Goal: Task Accomplishment & Management: Manage account settings

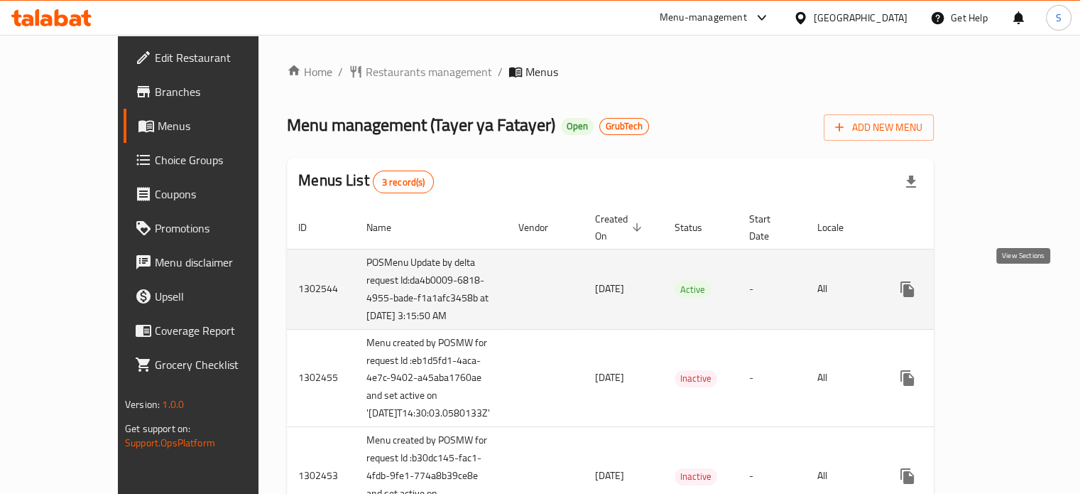
click at [1027, 295] on link "enhanced table" at bounding box center [1010, 289] width 34 height 34
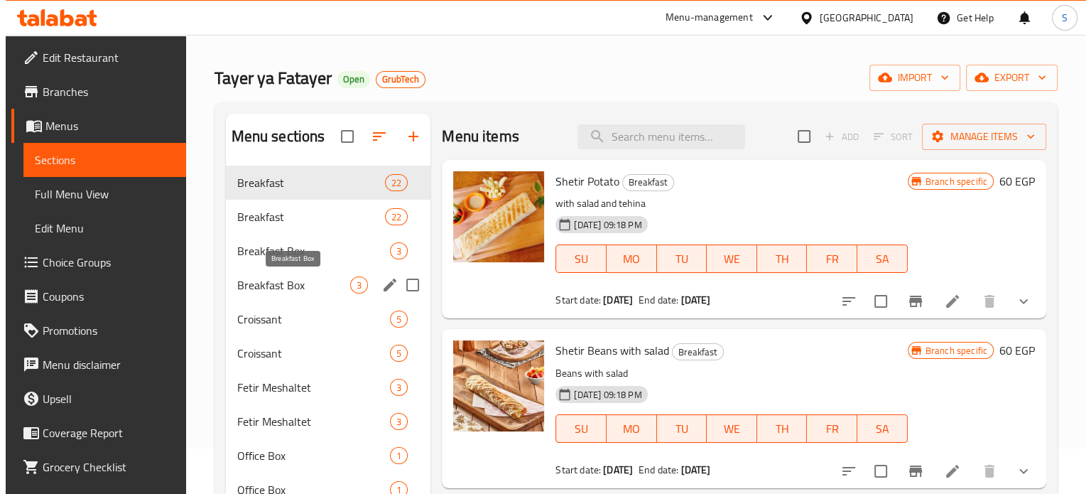
scroll to position [45, 0]
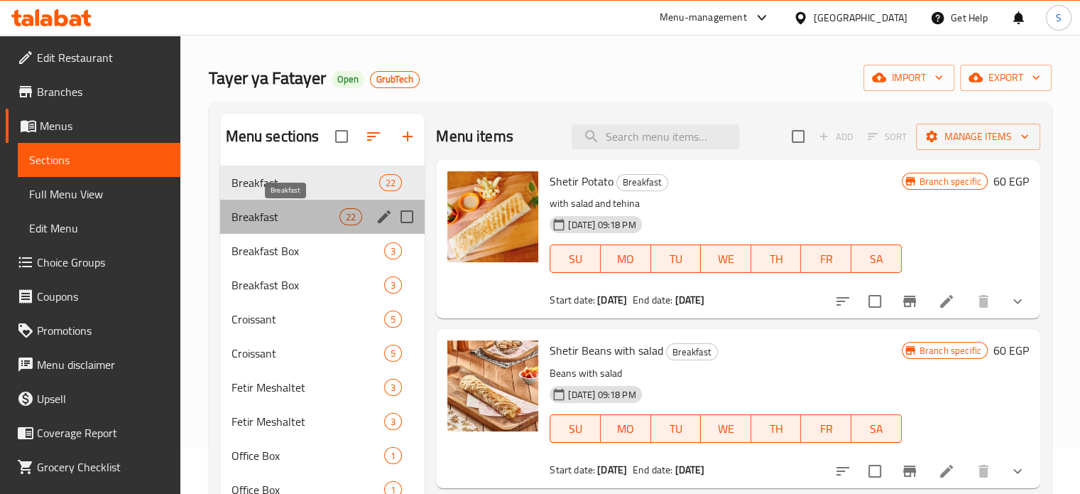
click at [308, 220] on span "Breakfast" at bounding box center [286, 216] width 109 height 17
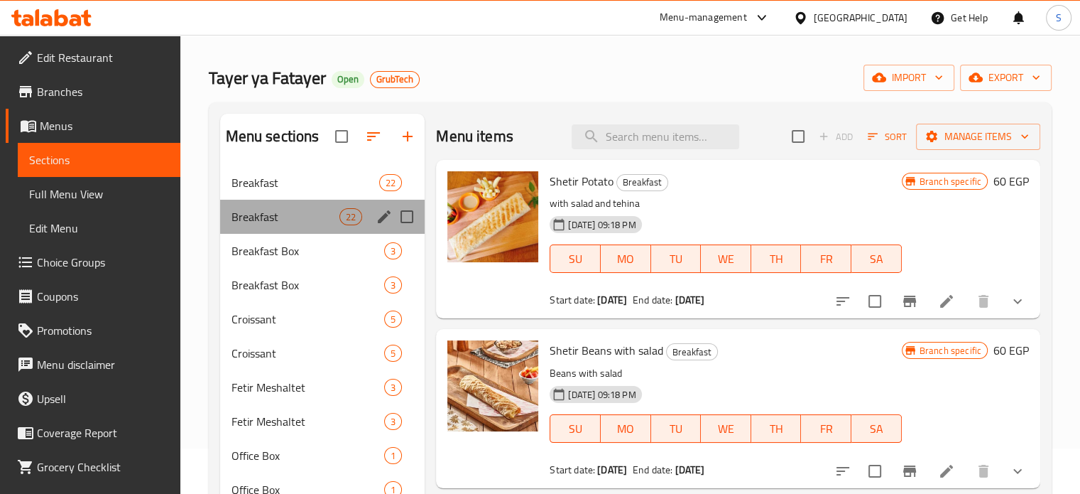
click at [306, 201] on div "Breakfast 22" at bounding box center [322, 217] width 205 height 34
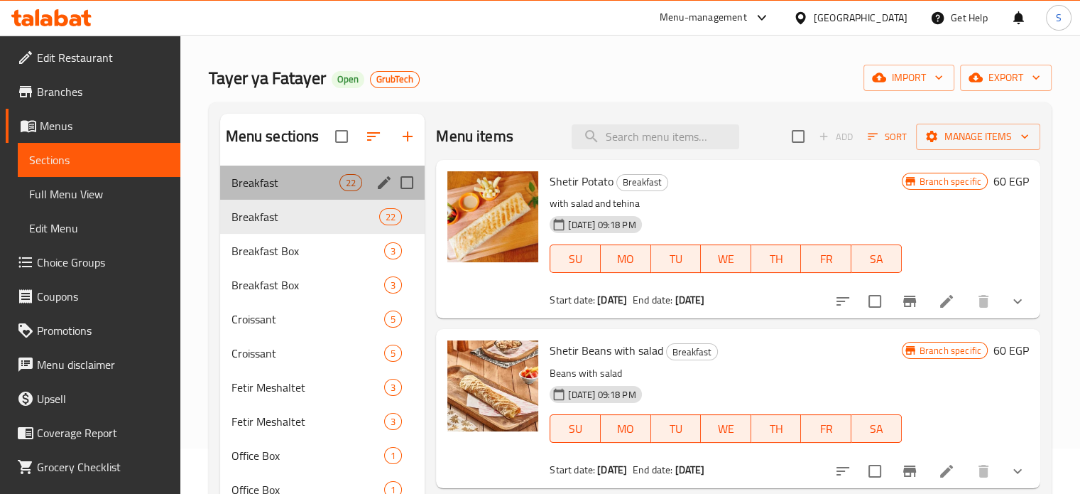
click at [310, 195] on div "Breakfast 22" at bounding box center [322, 182] width 205 height 34
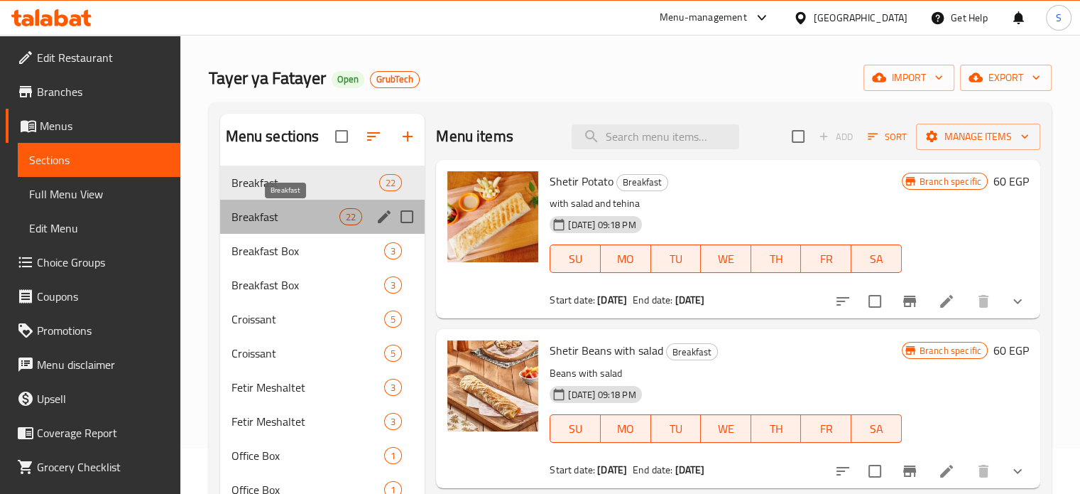
click at [290, 221] on span "Breakfast" at bounding box center [286, 216] width 109 height 17
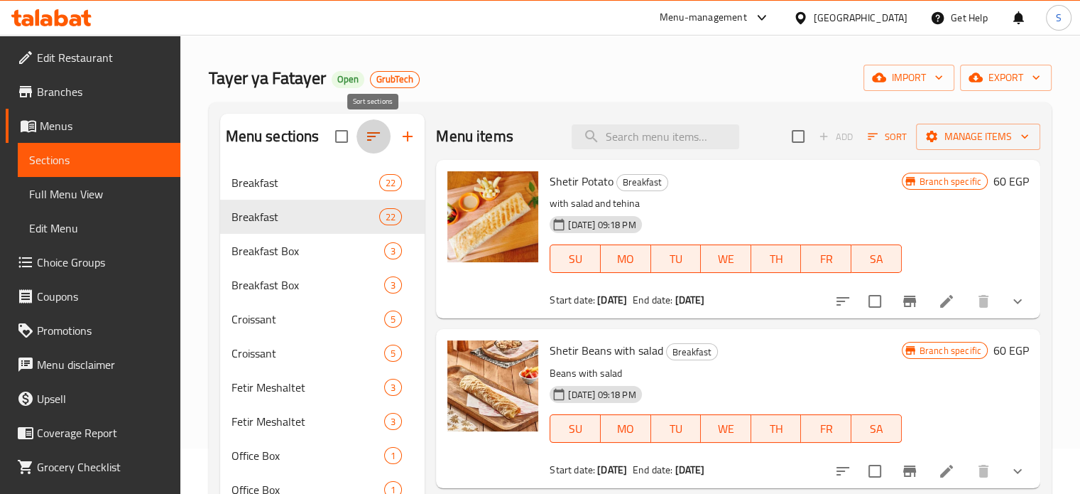
click at [375, 141] on icon "button" at bounding box center [373, 136] width 17 height 17
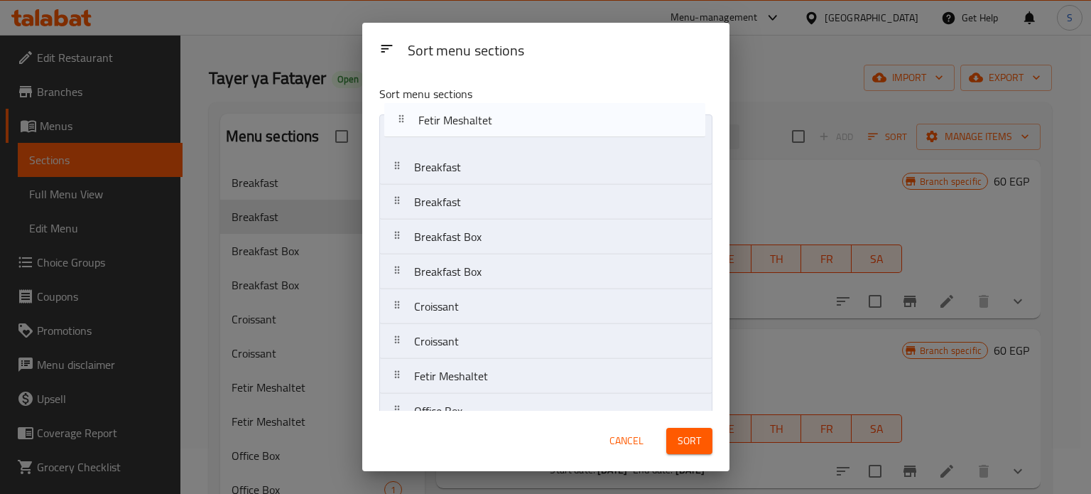
drag, startPoint x: 505, startPoint y: 301, endPoint x: 506, endPoint y: 106, distance: 195.3
click at [506, 106] on div "Sort menu sections Breakfast Breakfast Breakfast Box Breakfast Box Croissant Cr…" at bounding box center [545, 242] width 367 height 337
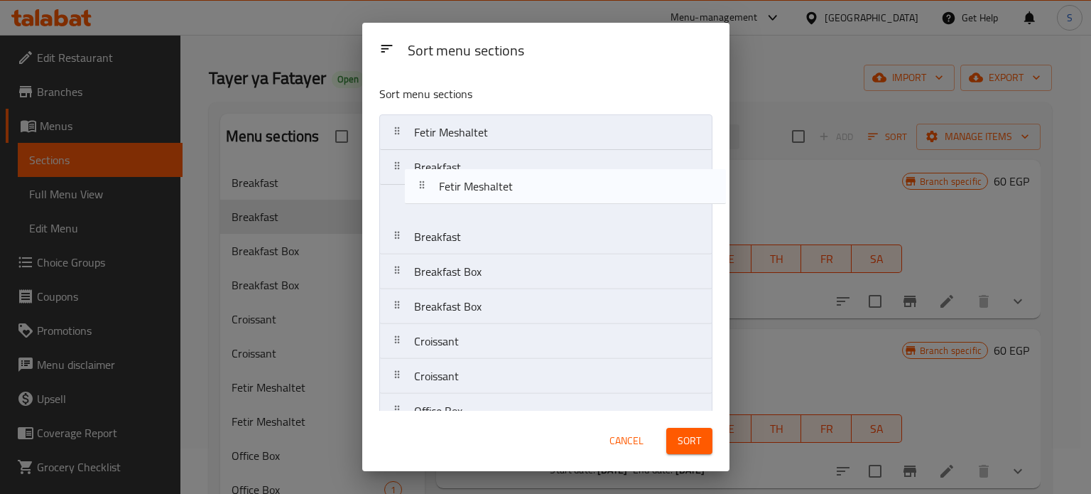
drag, startPoint x: 485, startPoint y: 374, endPoint x: 514, endPoint y: 133, distance: 242.5
drag, startPoint x: 480, startPoint y: 205, endPoint x: 489, endPoint y: 168, distance: 38.1
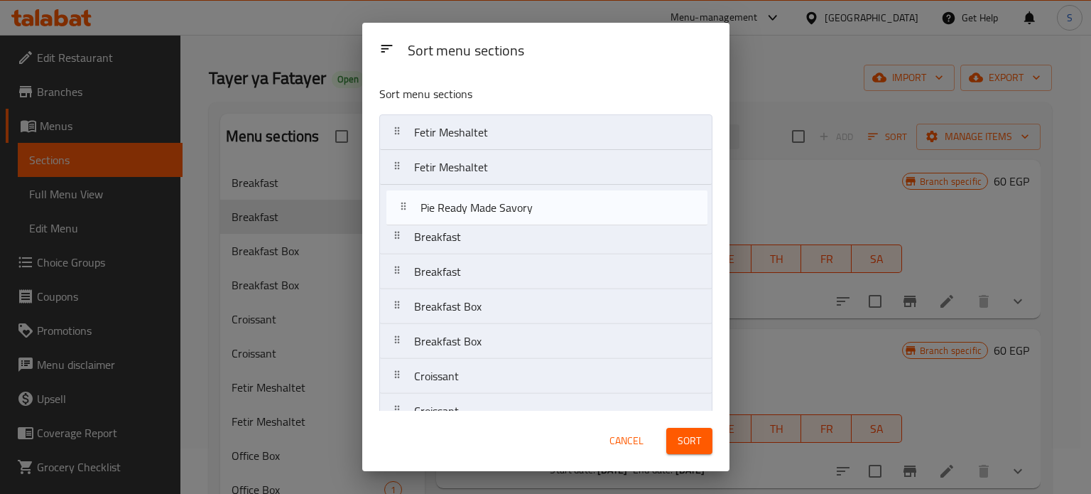
drag, startPoint x: 540, startPoint y: 279, endPoint x: 548, endPoint y: 209, distance: 70.0
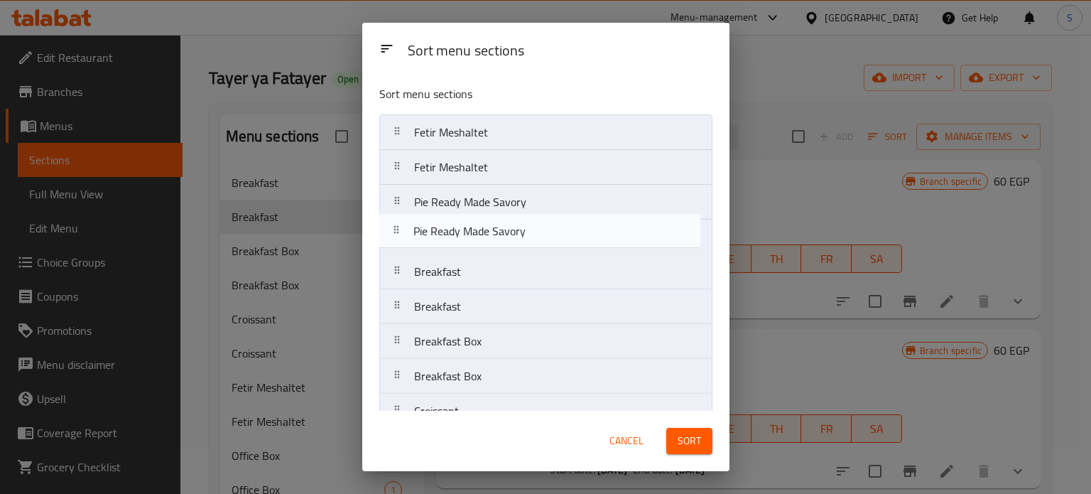
drag, startPoint x: 533, startPoint y: 191, endPoint x: 530, endPoint y: 220, distance: 29.2
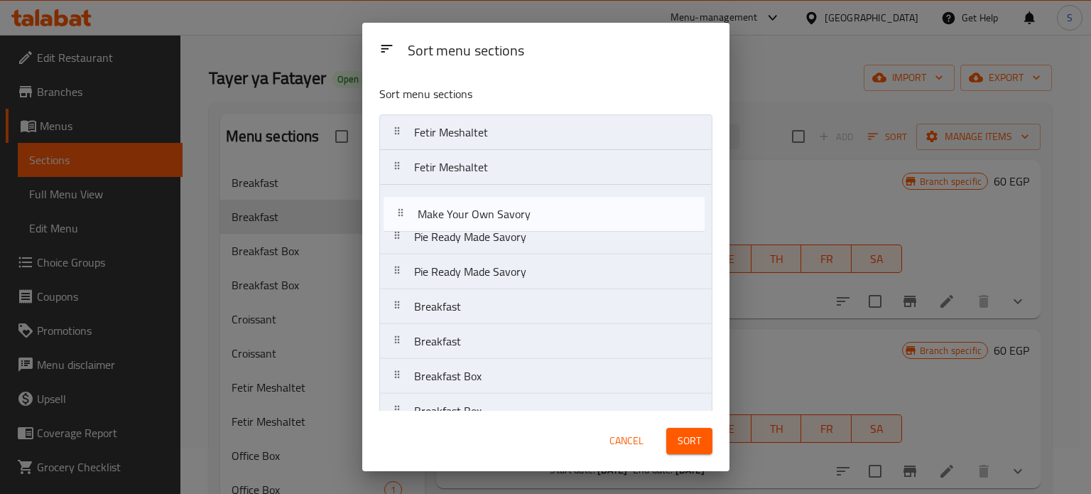
drag, startPoint x: 530, startPoint y: 220, endPoint x: 536, endPoint y: 207, distance: 14.6
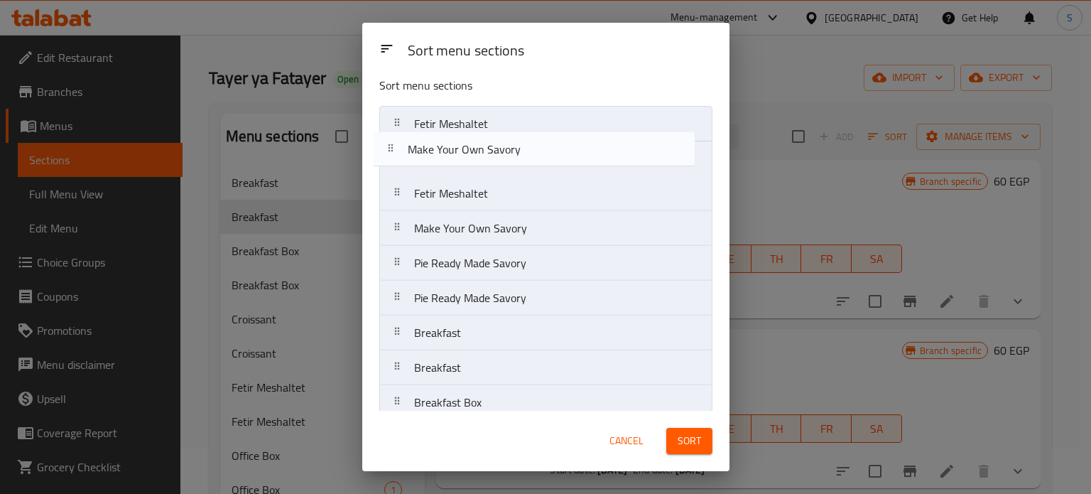
scroll to position [6, 0]
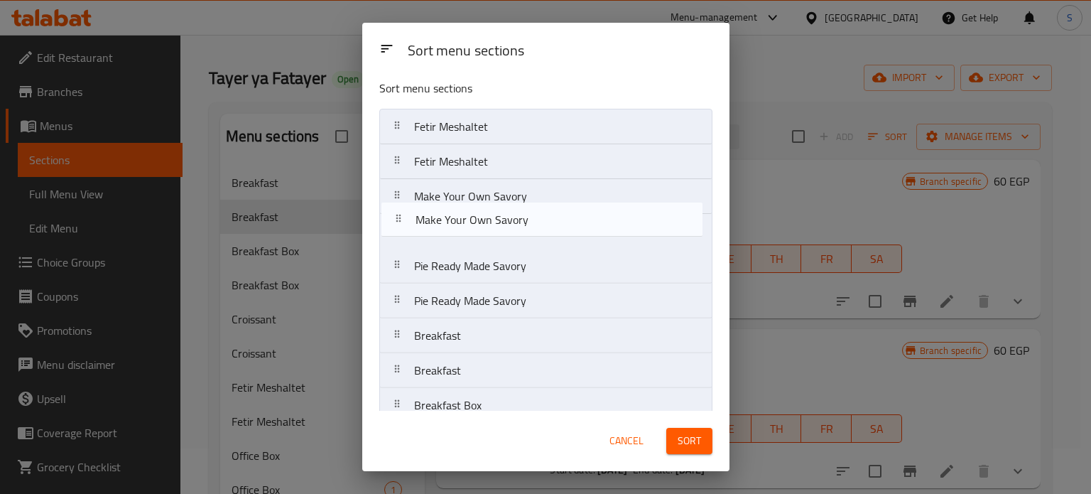
drag, startPoint x: 525, startPoint y: 192, endPoint x: 528, endPoint y: 229, distance: 36.3
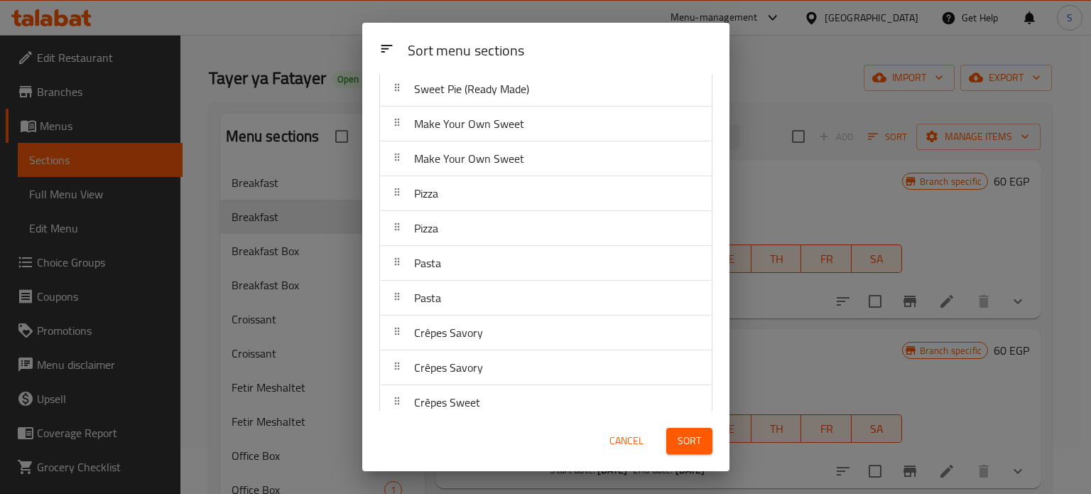
scroll to position [502, 0]
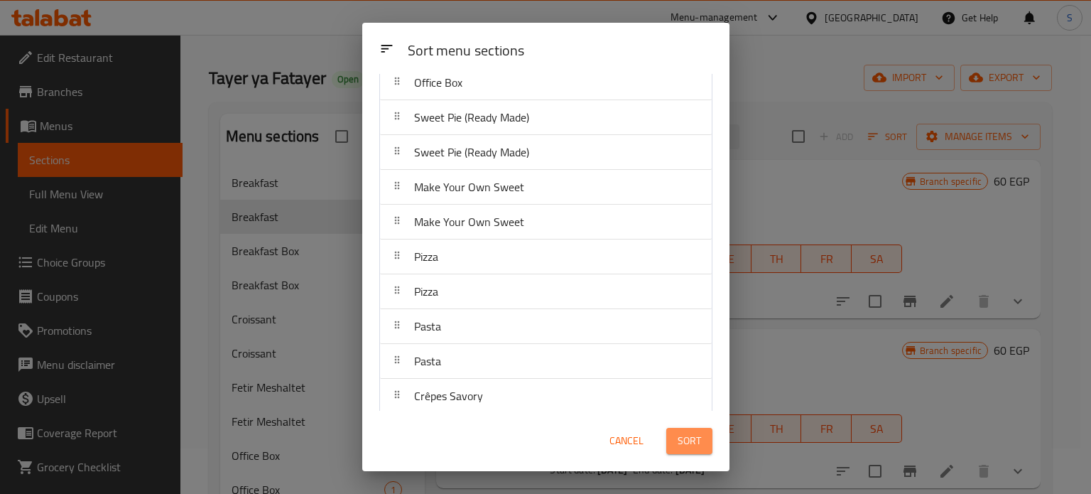
click at [695, 445] on span "Sort" at bounding box center [688, 441] width 23 height 18
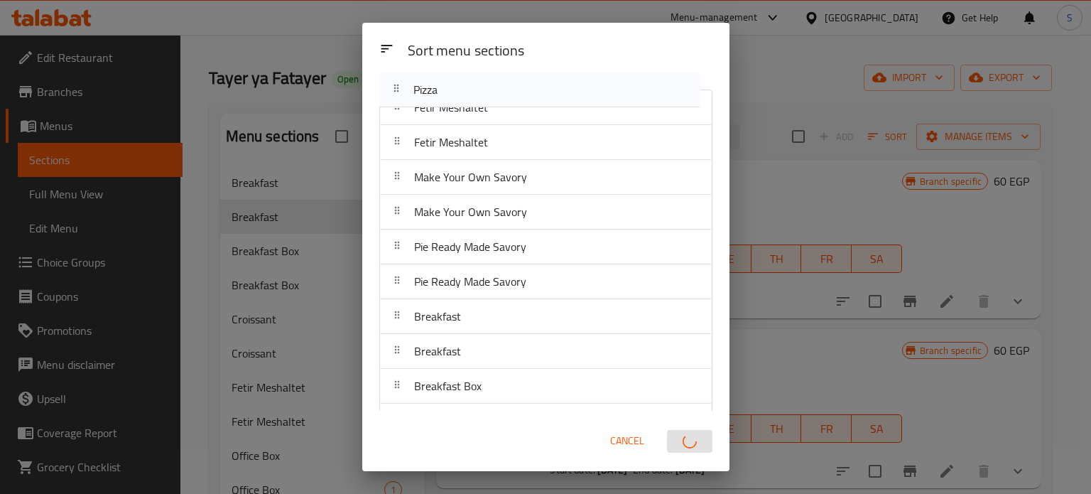
scroll to position [0, 0]
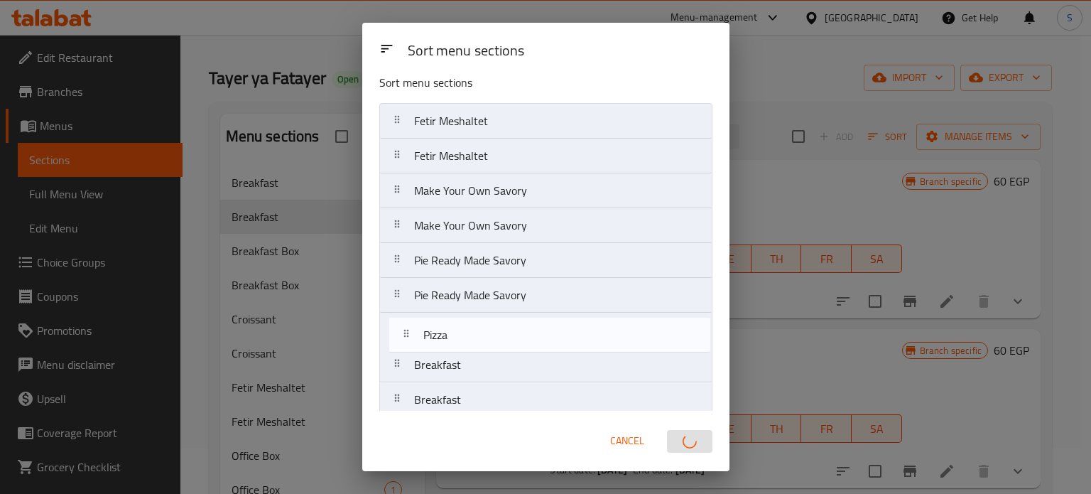
drag, startPoint x: 504, startPoint y: 265, endPoint x: 514, endPoint y: 343, distance: 78.7
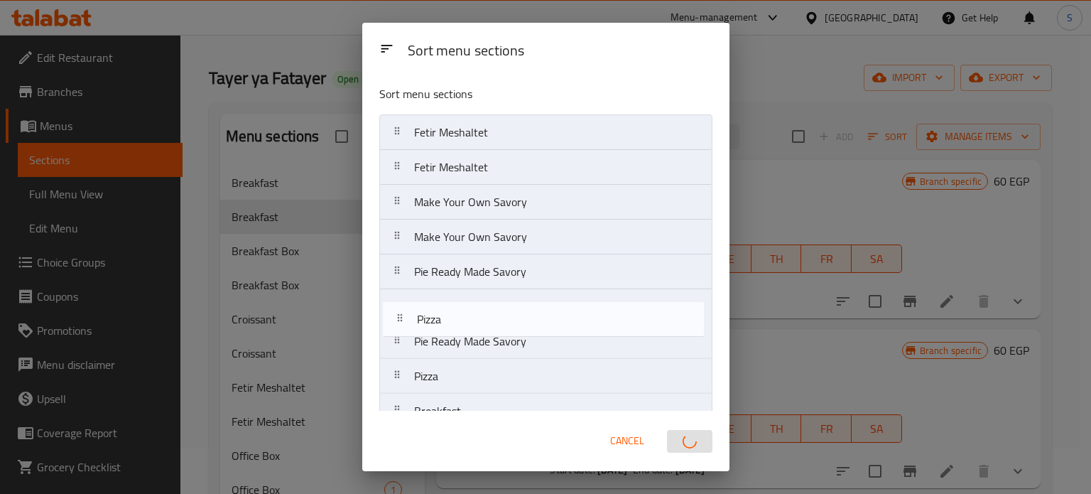
drag, startPoint x: 480, startPoint y: 136, endPoint x: 491, endPoint y: 352, distance: 216.9
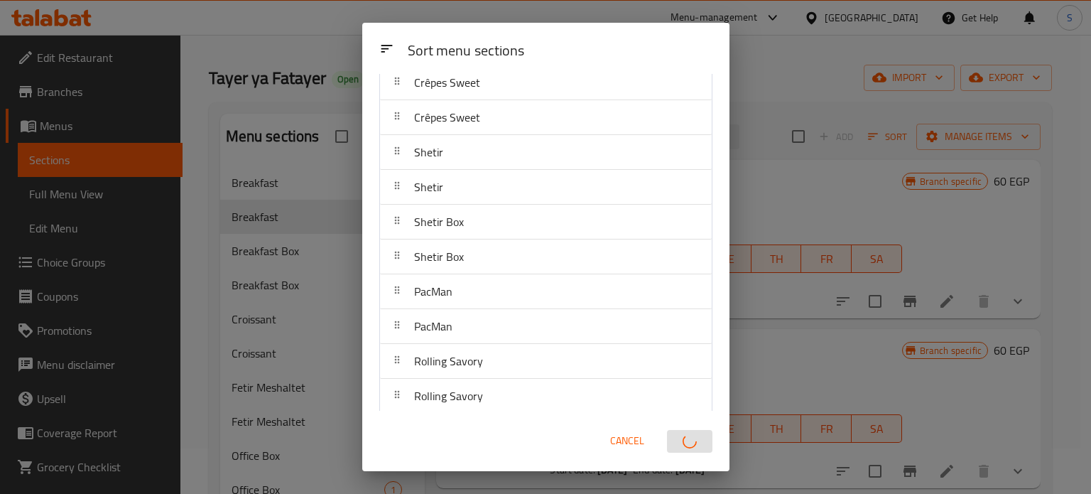
scroll to position [881, 0]
